Goal: Task Accomplishment & Management: Use online tool/utility

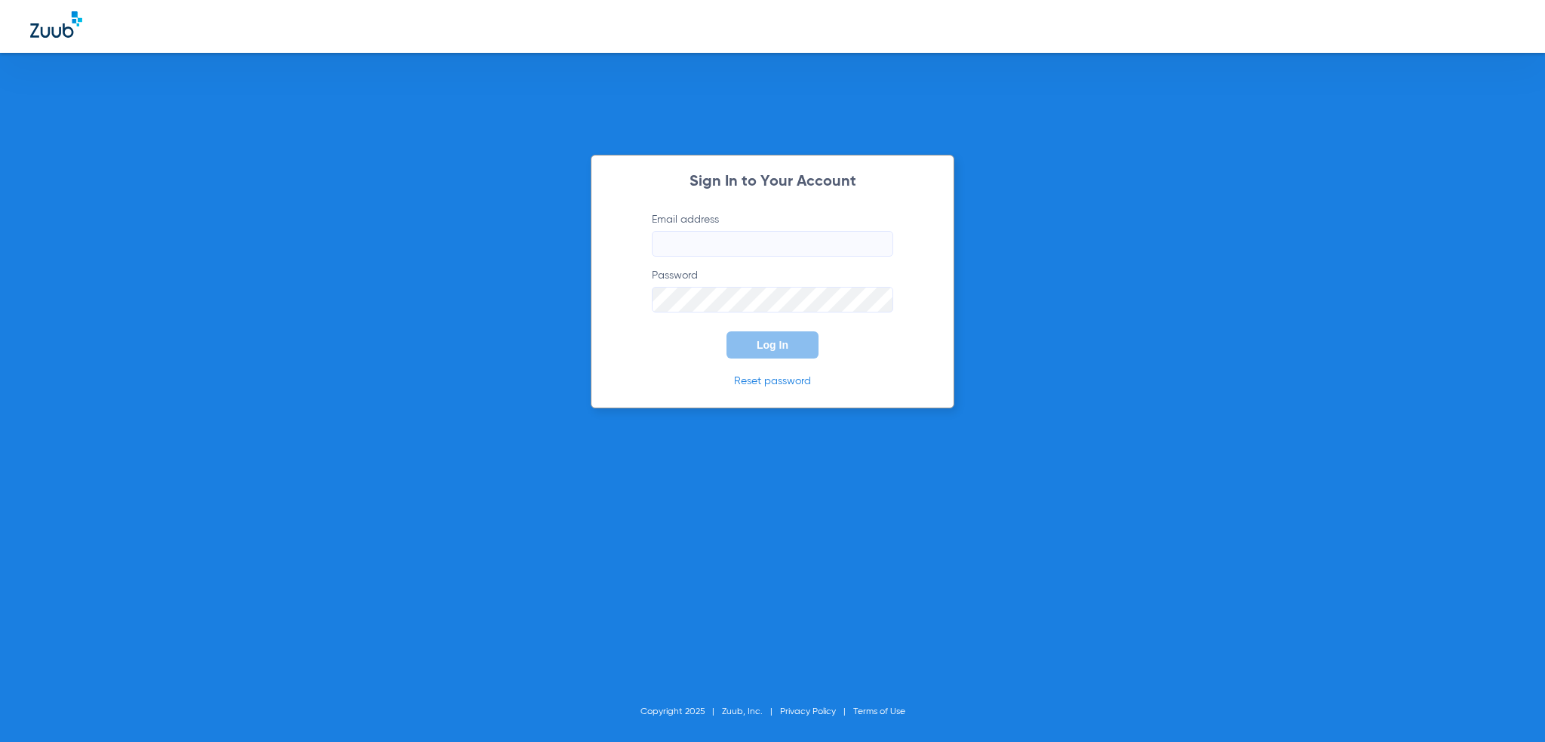
type input "[PERSON_NAME][EMAIL_ADDRESS][PERSON_NAME][DOMAIN_NAME]"
click at [760, 346] on span "Log In" at bounding box center [773, 345] width 32 height 12
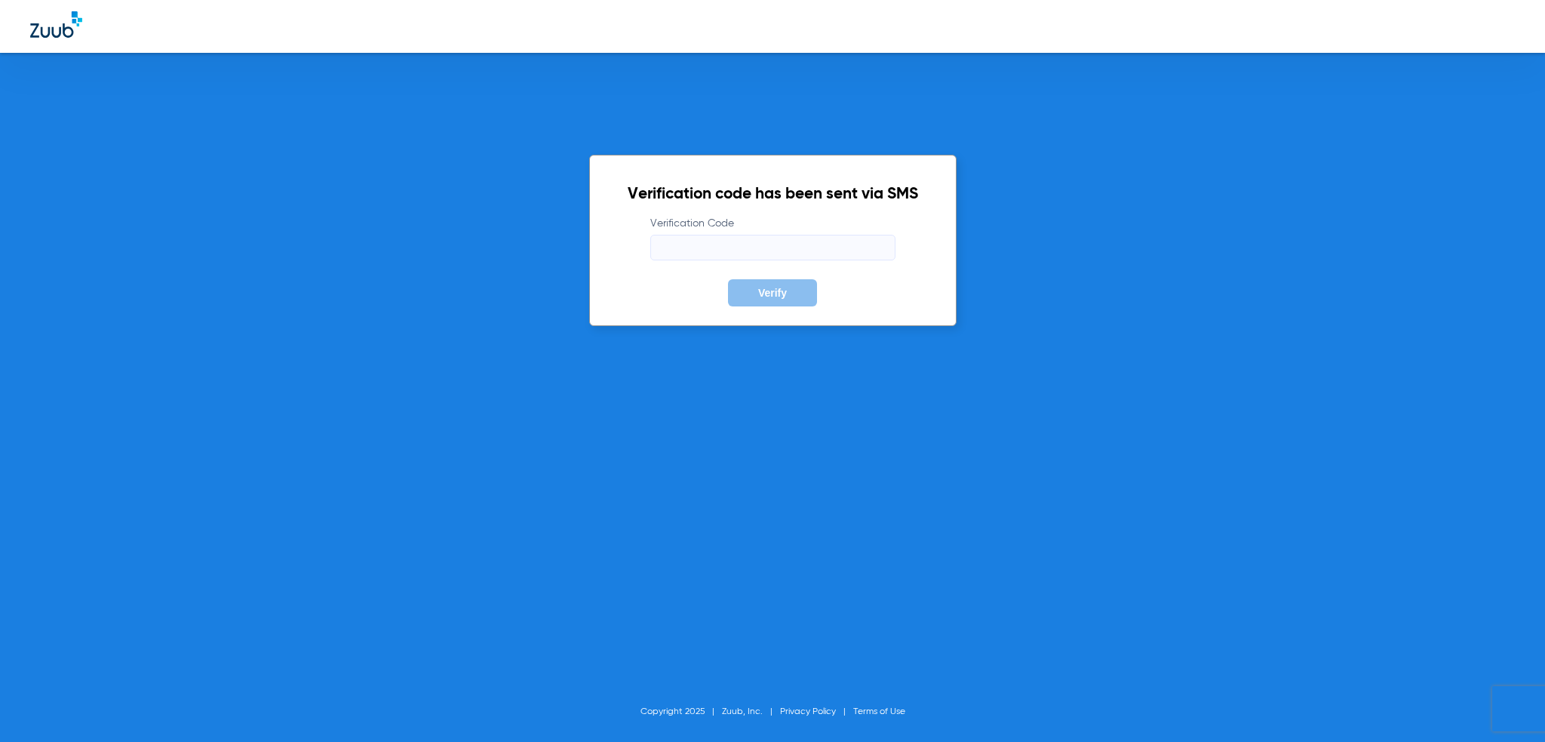
click at [764, 251] on input "Verification Code" at bounding box center [772, 248] width 245 height 26
type input "640602"
click at [728, 279] on button "Verify" at bounding box center [772, 292] width 89 height 27
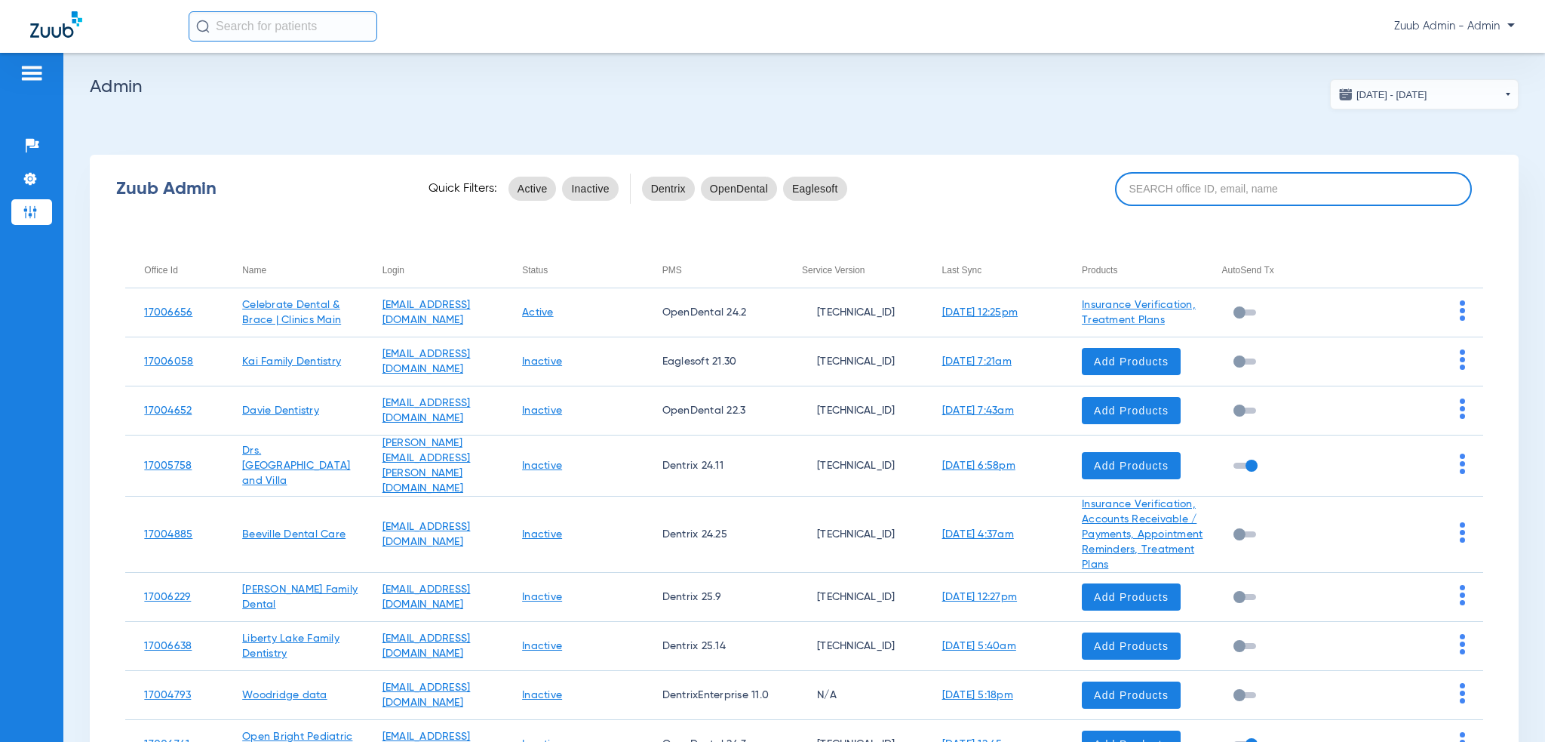
click at [1155, 177] on input at bounding box center [1294, 189] width 358 height 34
paste input "17006758"
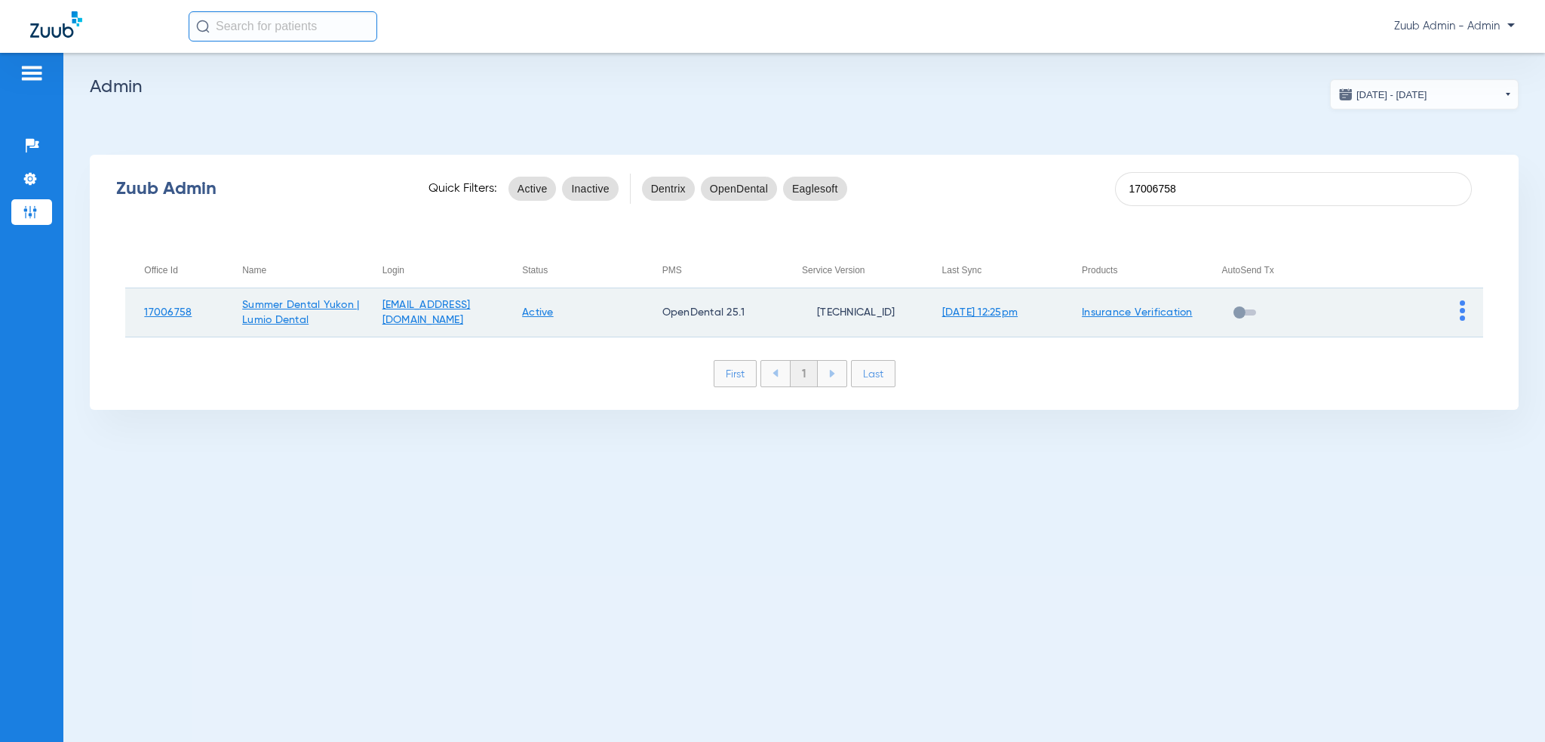
type input "17006758"
click at [1464, 312] on td at bounding box center [1413, 312] width 140 height 49
click at [1456, 315] on td at bounding box center [1413, 312] width 140 height 49
click at [1464, 317] on img at bounding box center [1462, 310] width 5 height 20
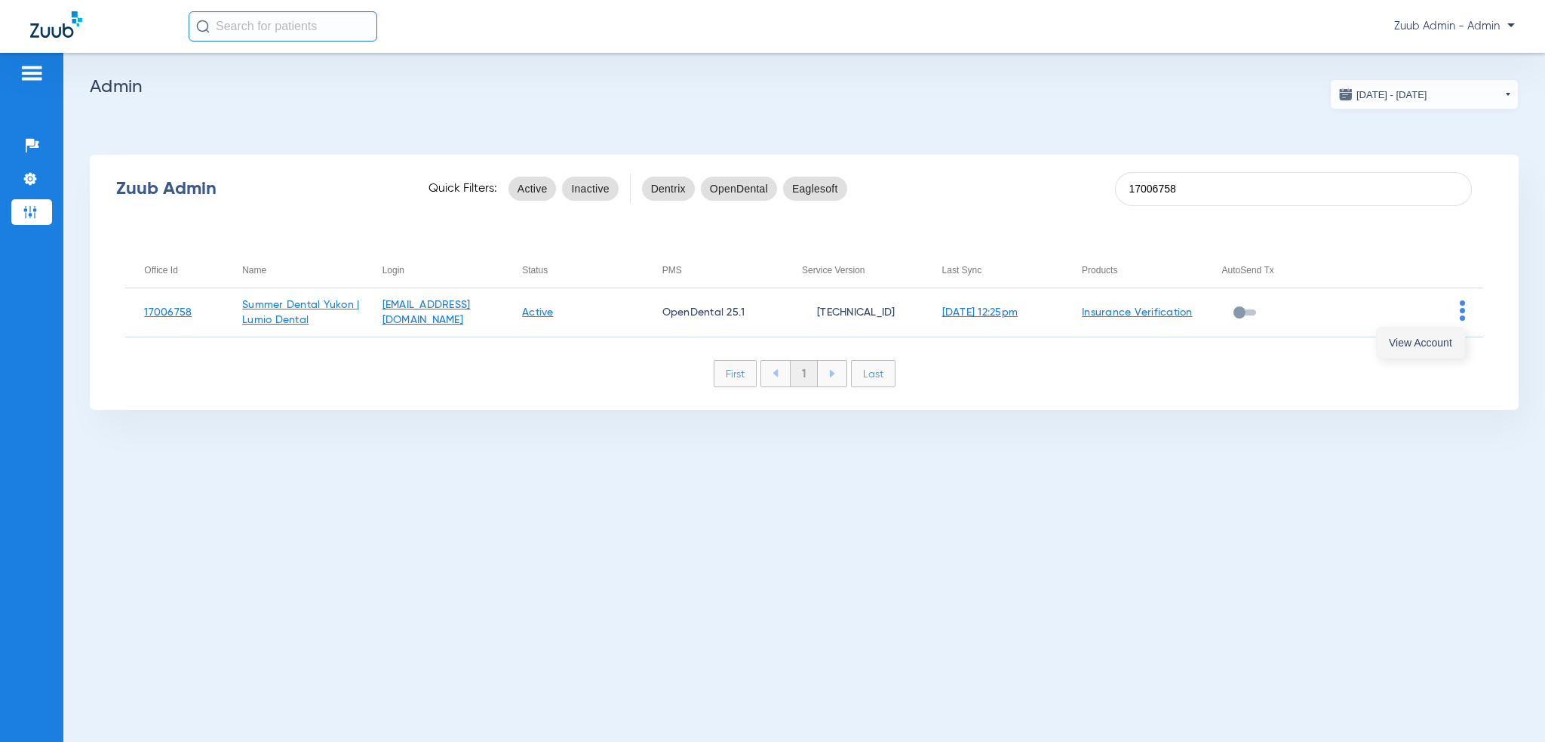
click at [1450, 349] on button "View Account" at bounding box center [1421, 342] width 88 height 30
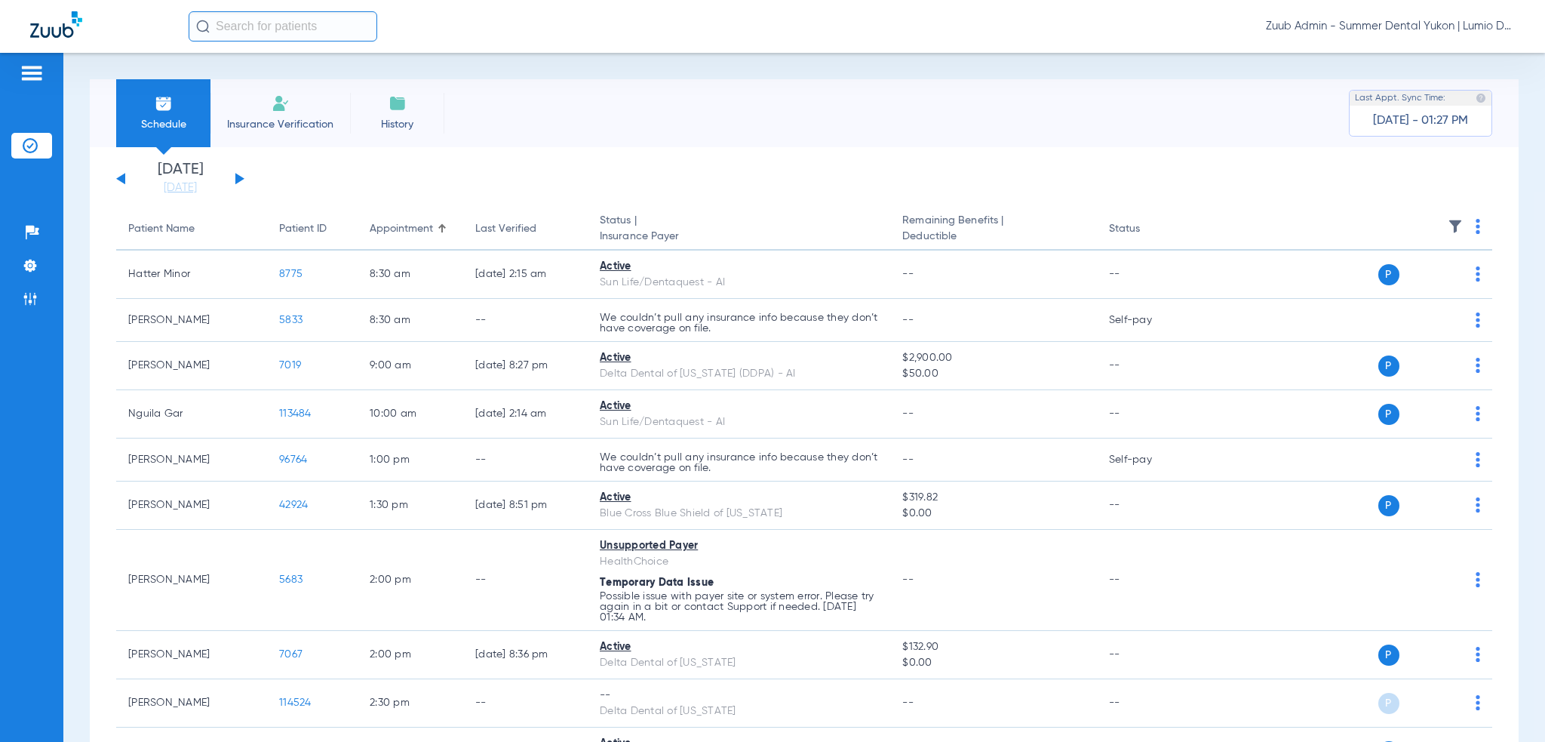
click at [334, 29] on input "text" at bounding box center [283, 26] width 189 height 30
paste input "1339"
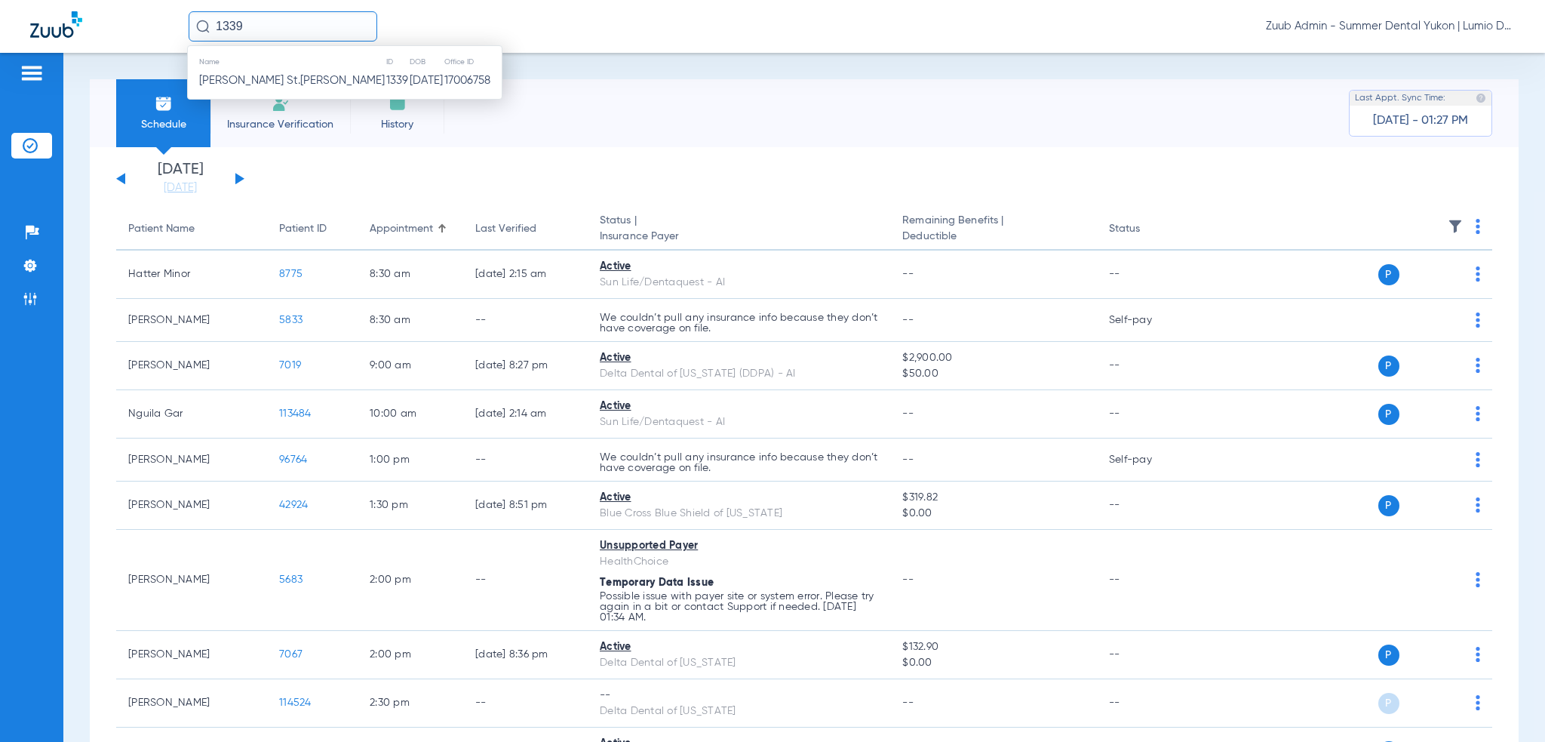
type input "1339"
click at [409, 75] on td "[DATE]" at bounding box center [426, 80] width 35 height 21
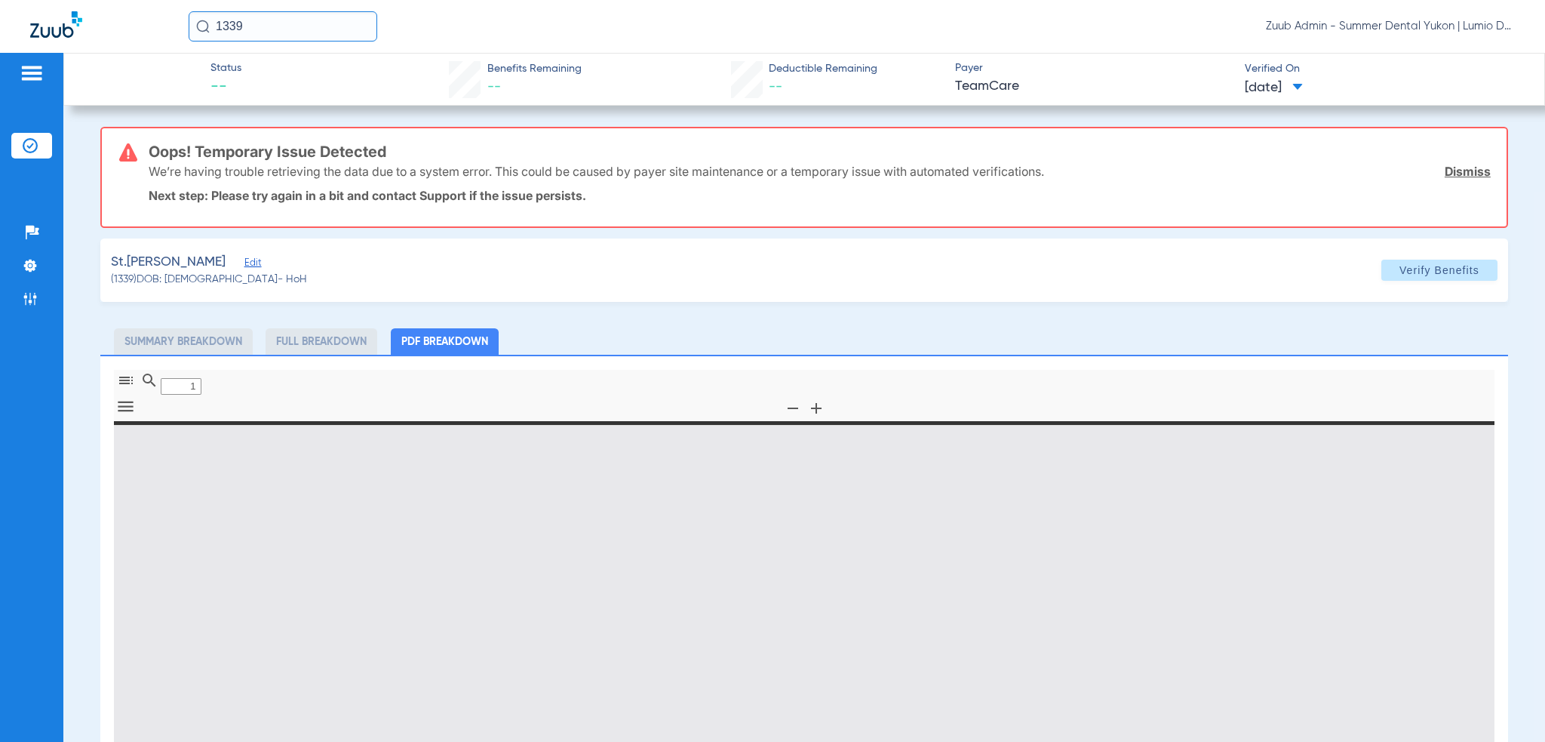
click at [1449, 170] on link "Dismiss" at bounding box center [1468, 171] width 46 height 15
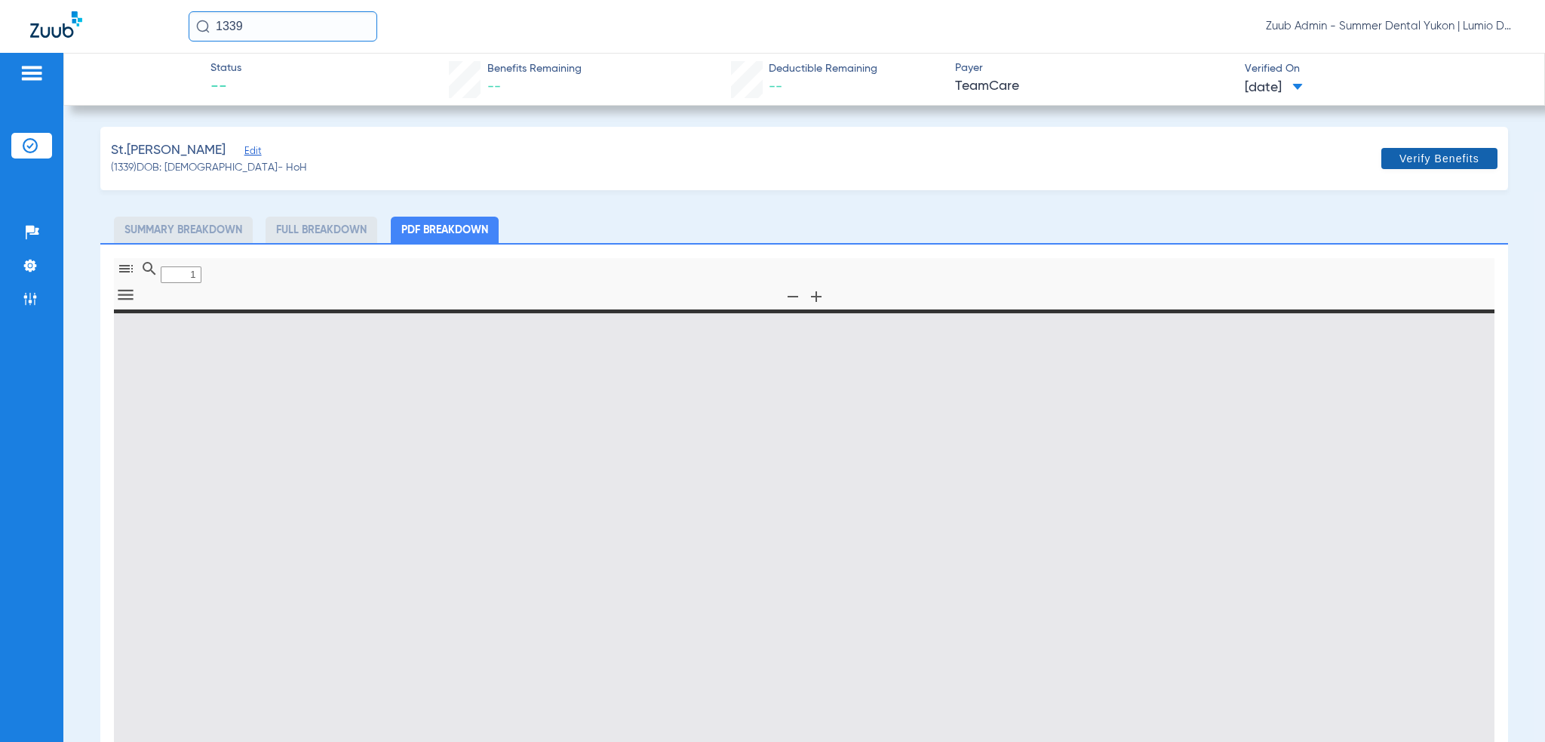
click at [1437, 164] on span at bounding box center [1440, 158] width 116 height 36
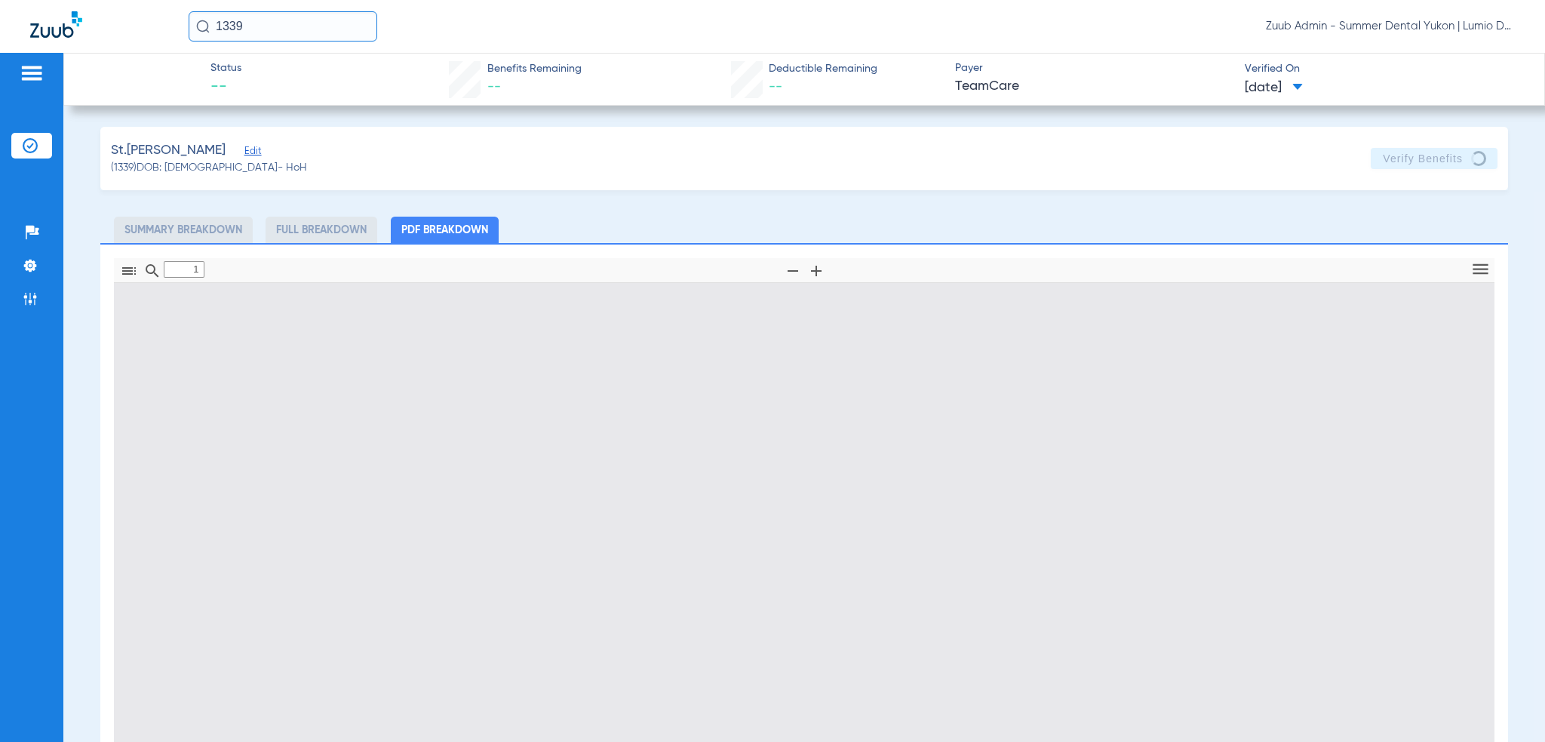
type input "0"
select select "page-width"
type input "1"
